Goal: Task Accomplishment & Management: Use online tool/utility

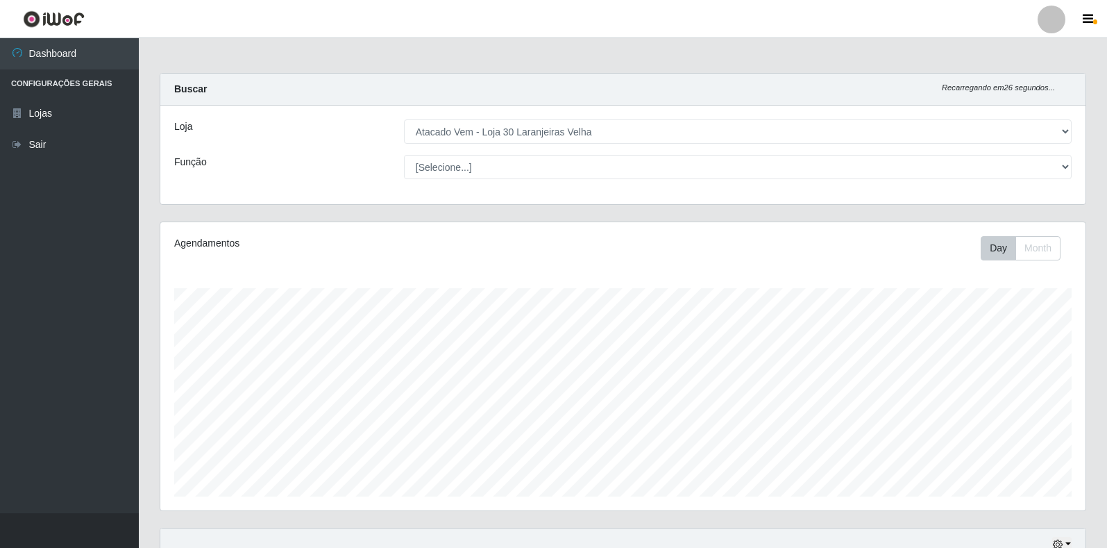
select select "495"
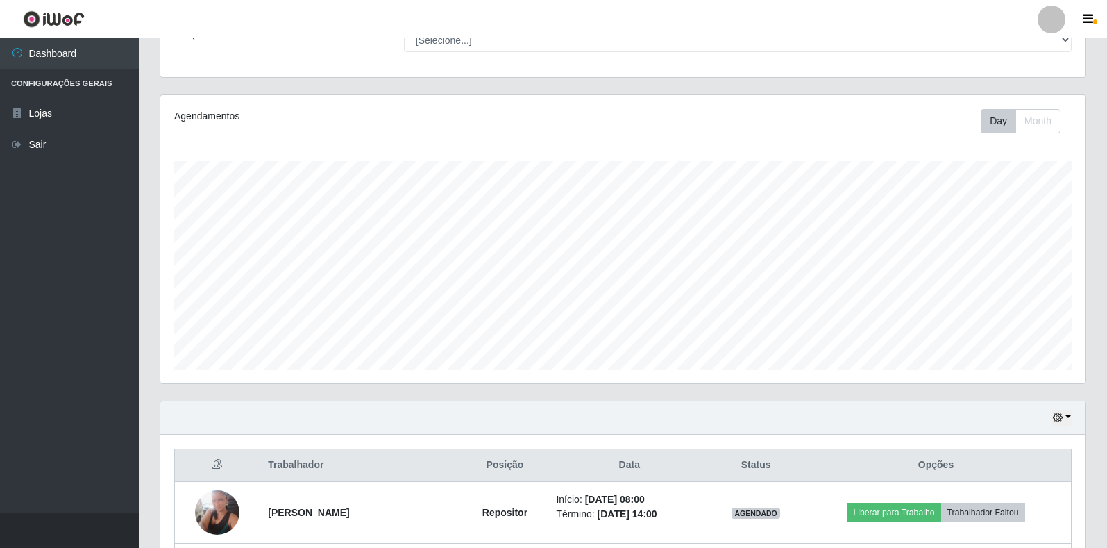
scroll to position [288, 925]
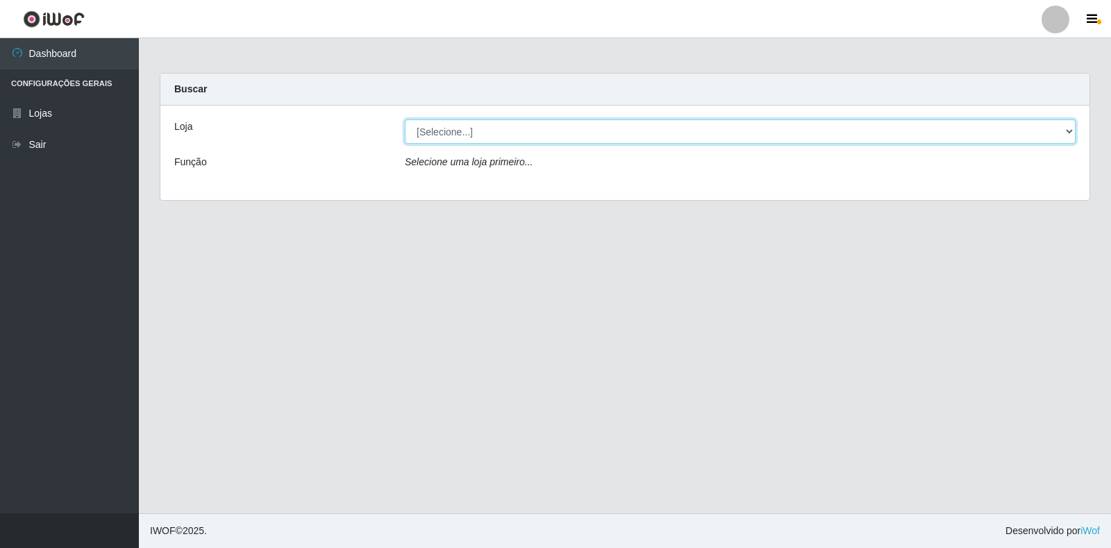
click at [518, 124] on select "[Selecione...] Atacado Vem - Loja 30 Laranjeiras Velha" at bounding box center [740, 131] width 670 height 24
select select "495"
click at [405, 119] on select "[Selecione...] Atacado Vem - Loja 30 Laranjeiras Velha" at bounding box center [740, 131] width 670 height 24
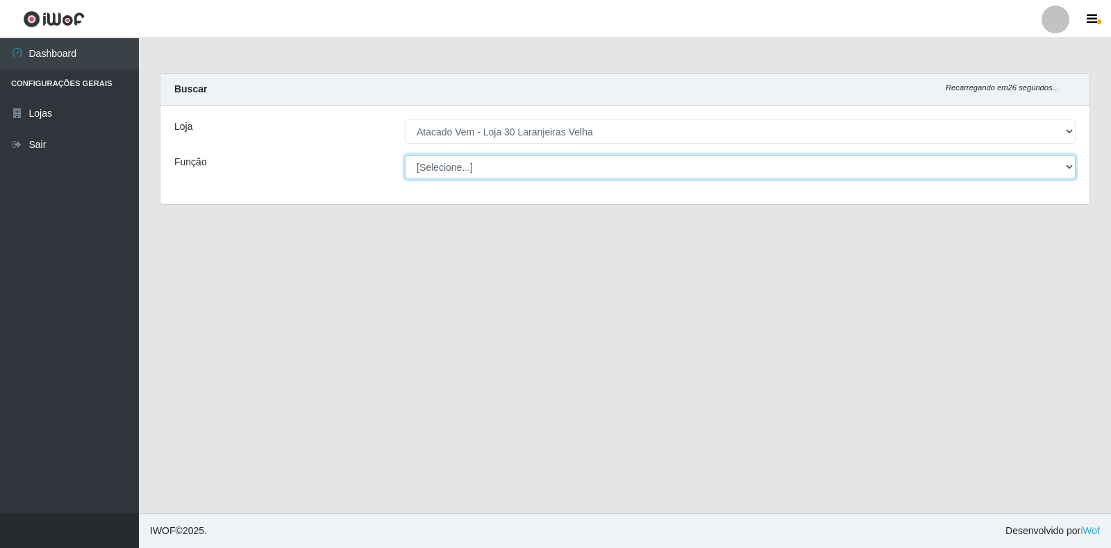
click at [580, 174] on select "[Selecione...] Repositor Repositor + Repositor ++" at bounding box center [740, 167] width 670 height 24
select select "24"
click at [405, 155] on select "[Selecione...] Repositor Repositor + Repositor ++" at bounding box center [740, 167] width 670 height 24
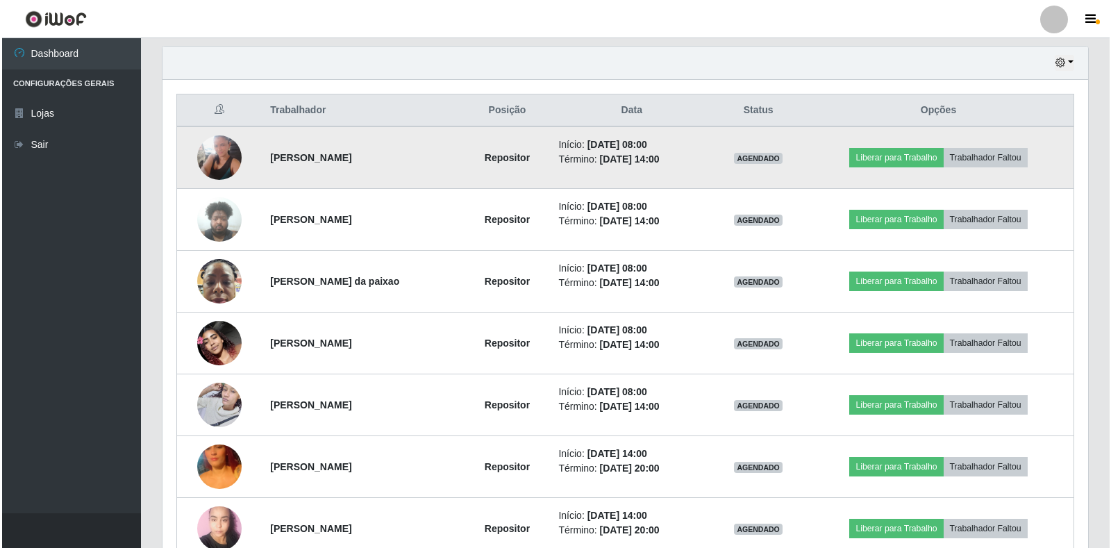
scroll to position [621, 0]
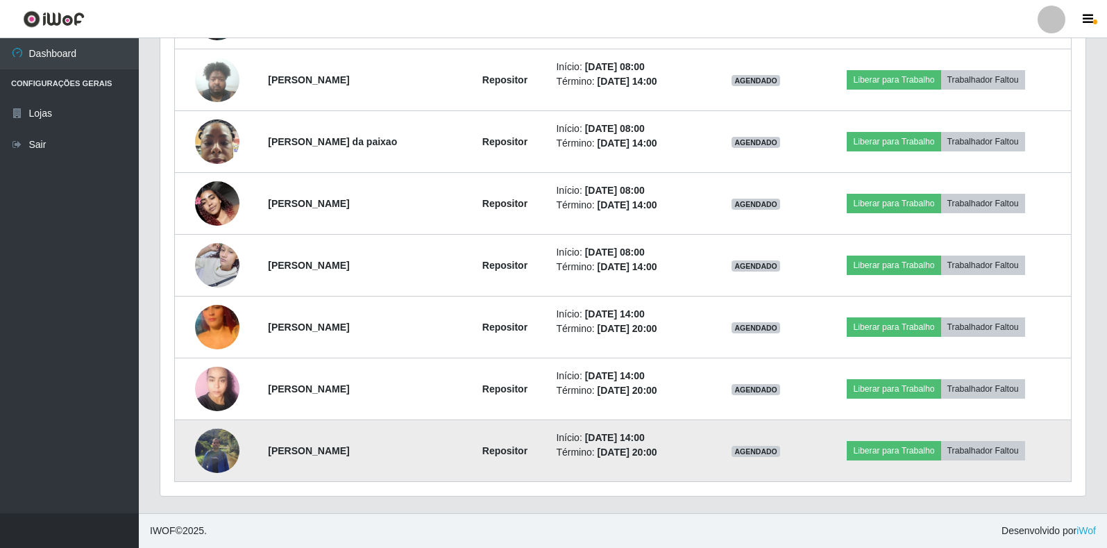
click at [210, 452] on img at bounding box center [217, 450] width 44 height 59
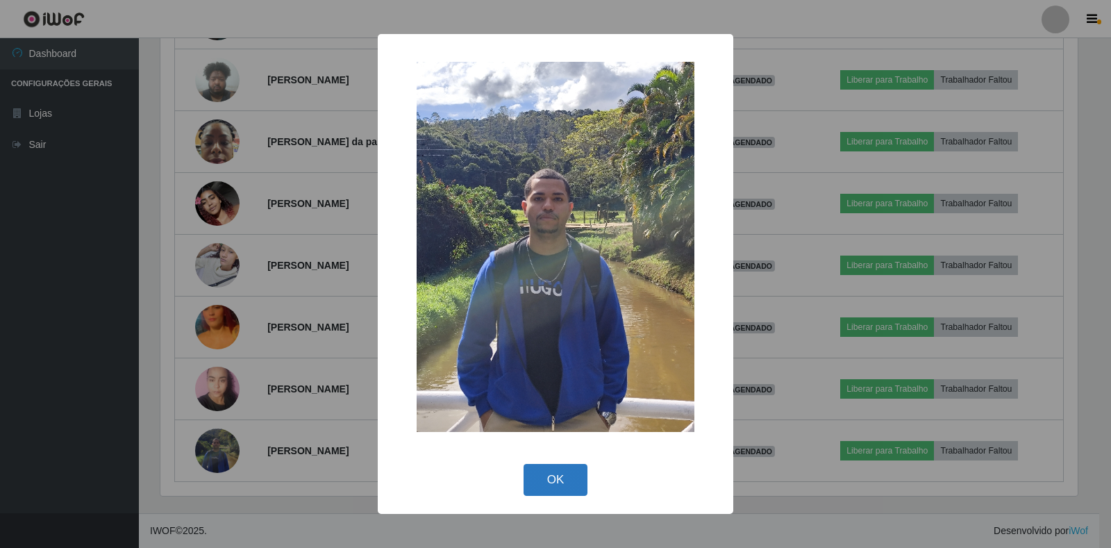
click at [541, 480] on button "OK" at bounding box center [555, 480] width 65 height 33
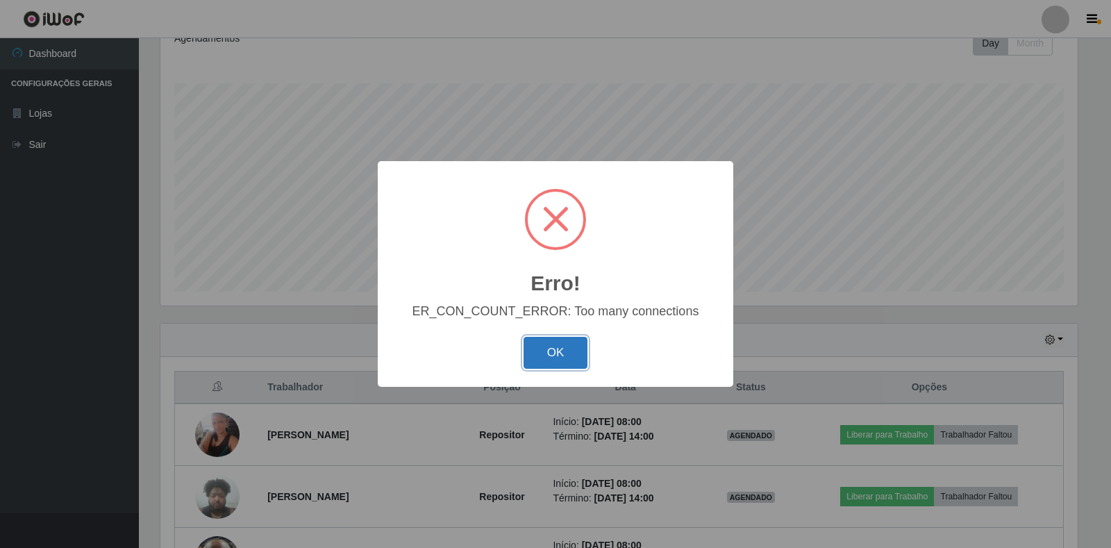
click at [573, 368] on button "OK" at bounding box center [555, 353] width 65 height 33
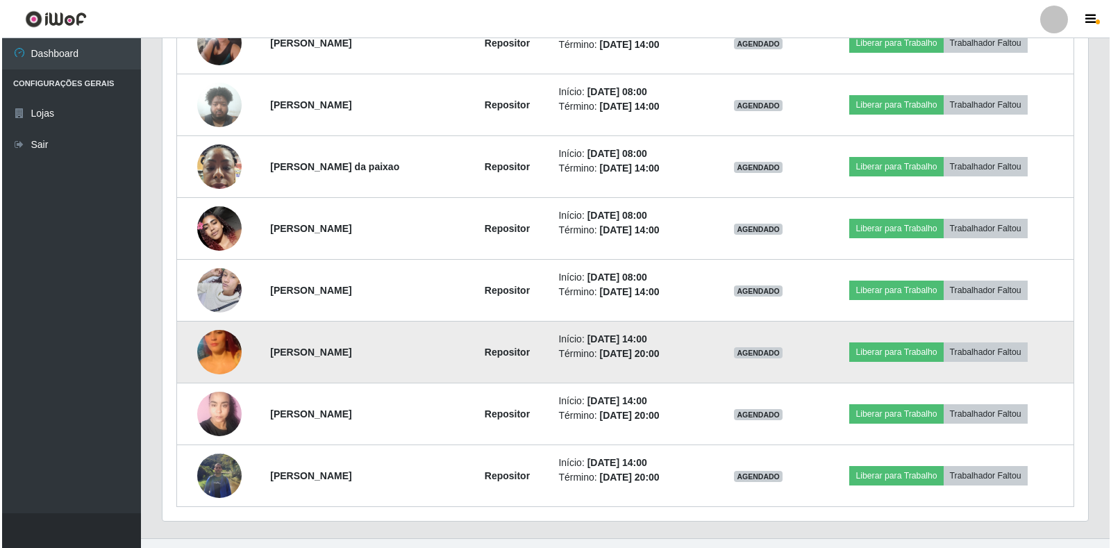
scroll to position [621, 0]
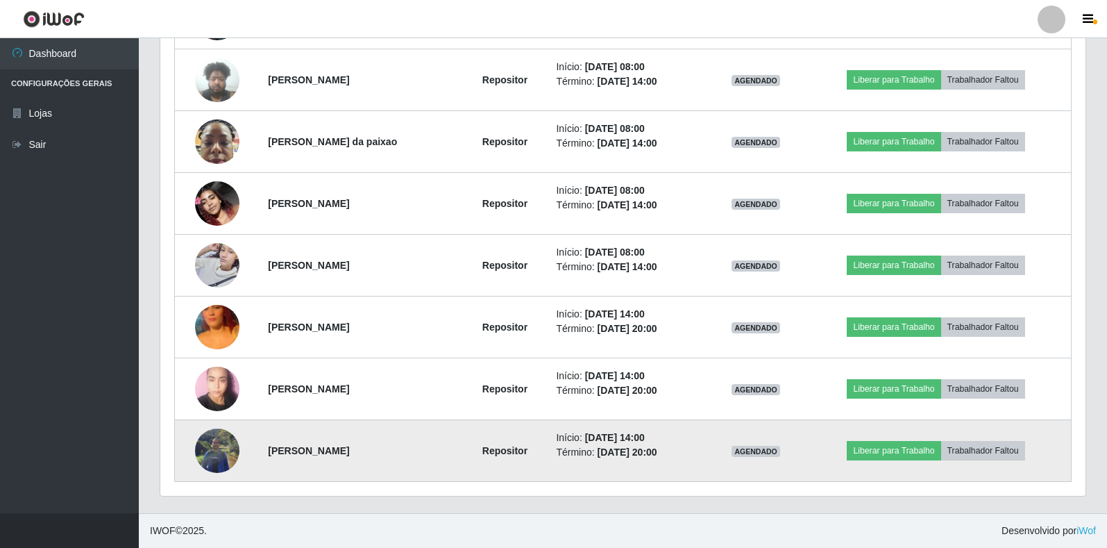
click at [204, 448] on img at bounding box center [217, 450] width 44 height 59
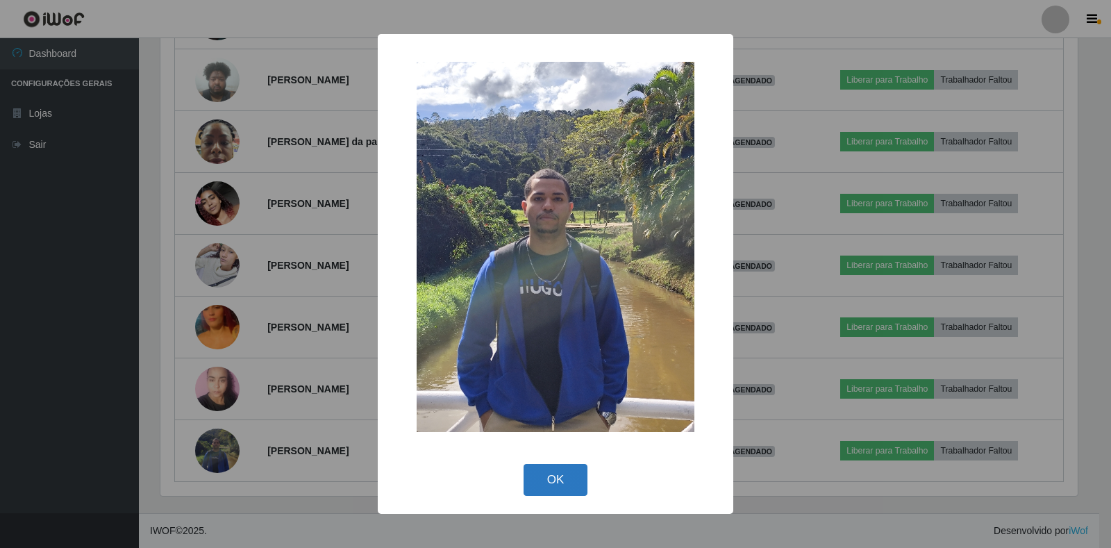
click at [531, 473] on button "OK" at bounding box center [555, 480] width 65 height 33
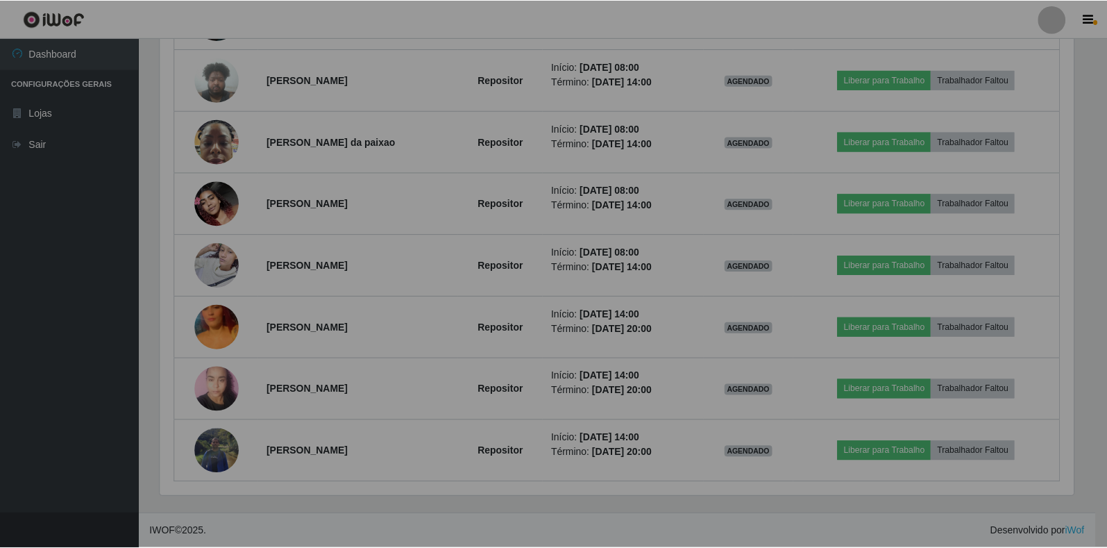
scroll to position [288, 925]
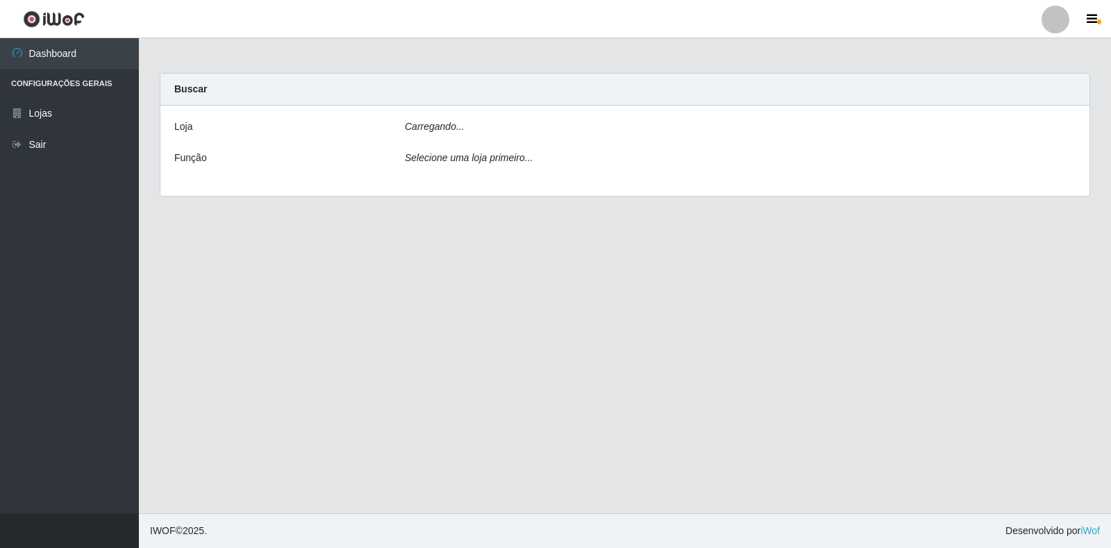
click at [516, 127] on div "Carregando..." at bounding box center [739, 129] width 691 height 20
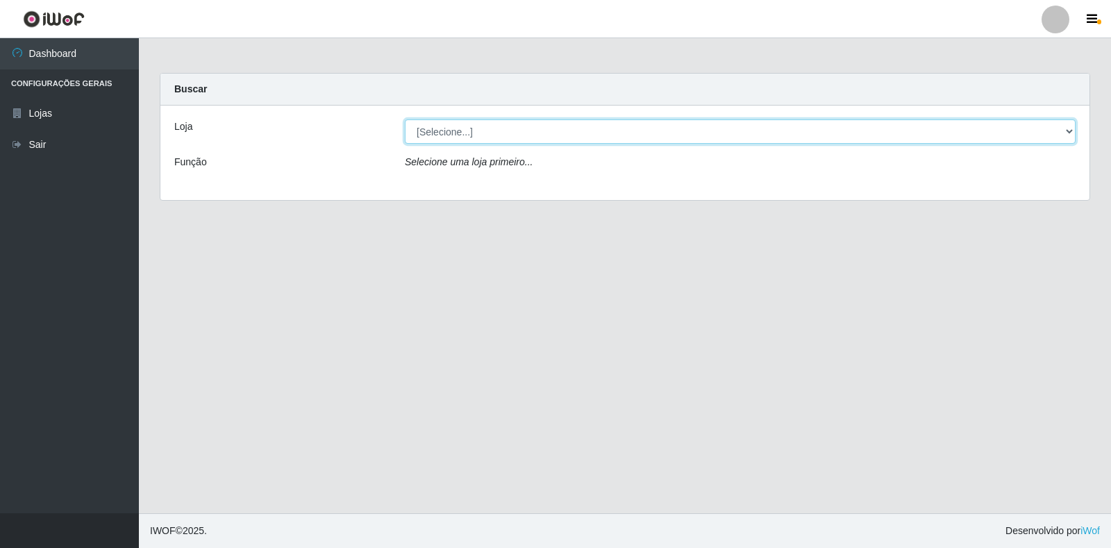
click at [441, 135] on select "[Selecione...] Atacado Vem - Loja 30 Laranjeiras Velha" at bounding box center [740, 131] width 670 height 24
select select "495"
click at [405, 119] on select "[Selecione...] Atacado Vem - Loja 30 Laranjeiras Velha" at bounding box center [740, 131] width 670 height 24
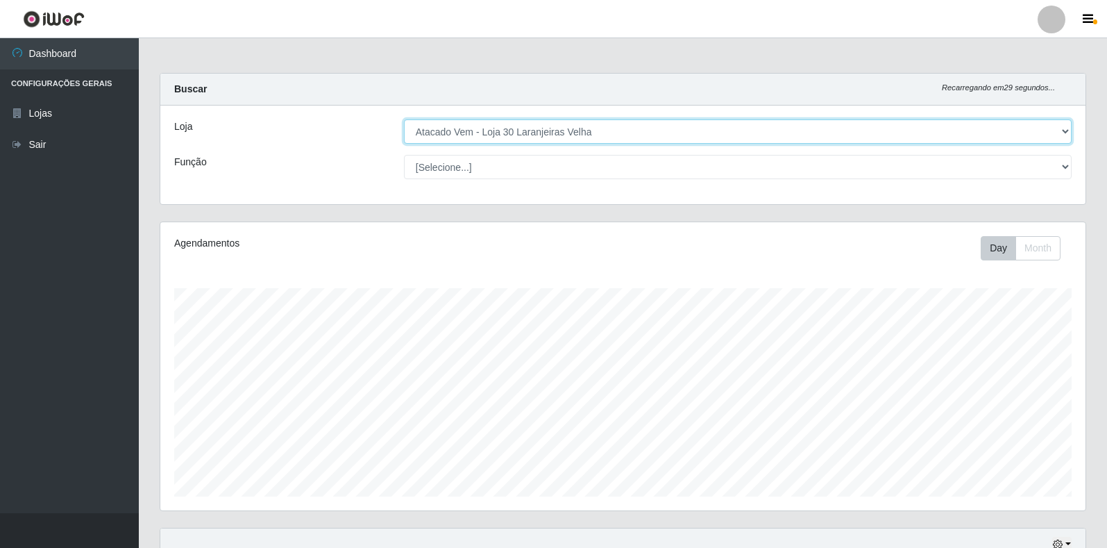
scroll to position [288, 925]
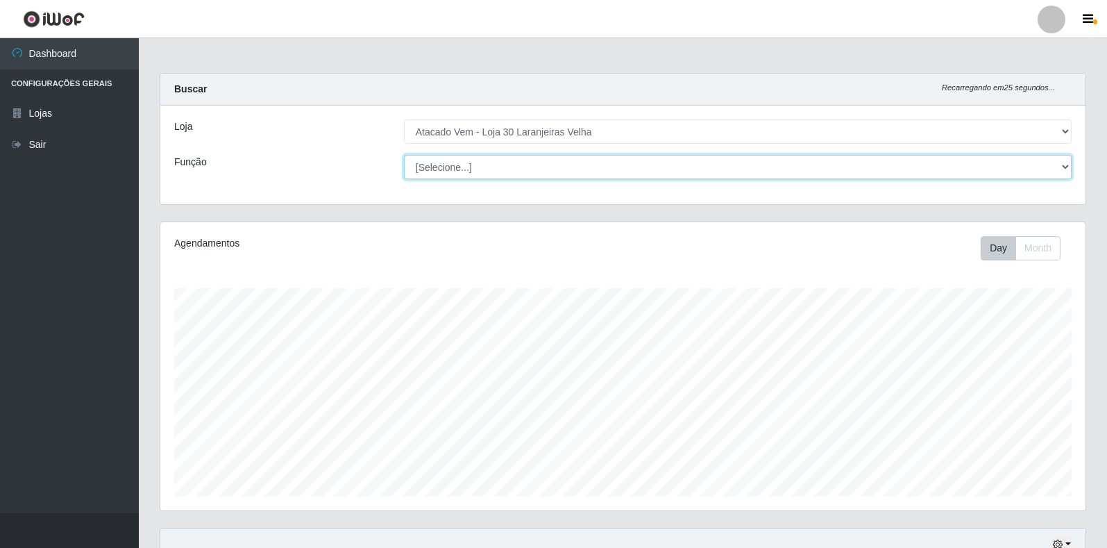
click at [872, 176] on select "[Selecione...] Repositor Repositor + Repositor ++" at bounding box center [738, 167] width 668 height 24
select select "24"
click at [404, 155] on select "[Selecione...] Repositor Repositor + Repositor ++" at bounding box center [738, 167] width 668 height 24
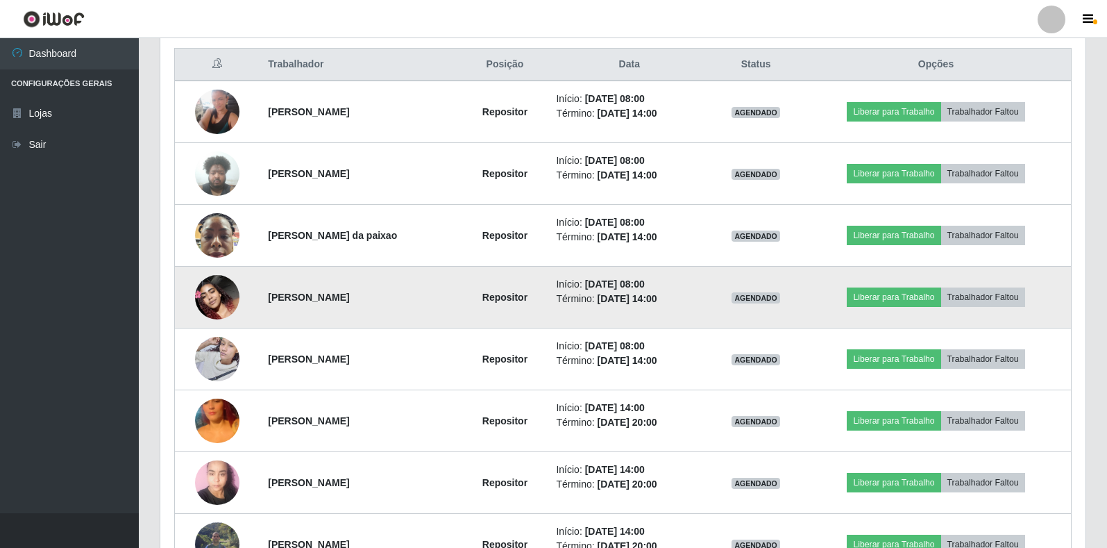
scroll to position [552, 0]
